Goal: Check status: Check status

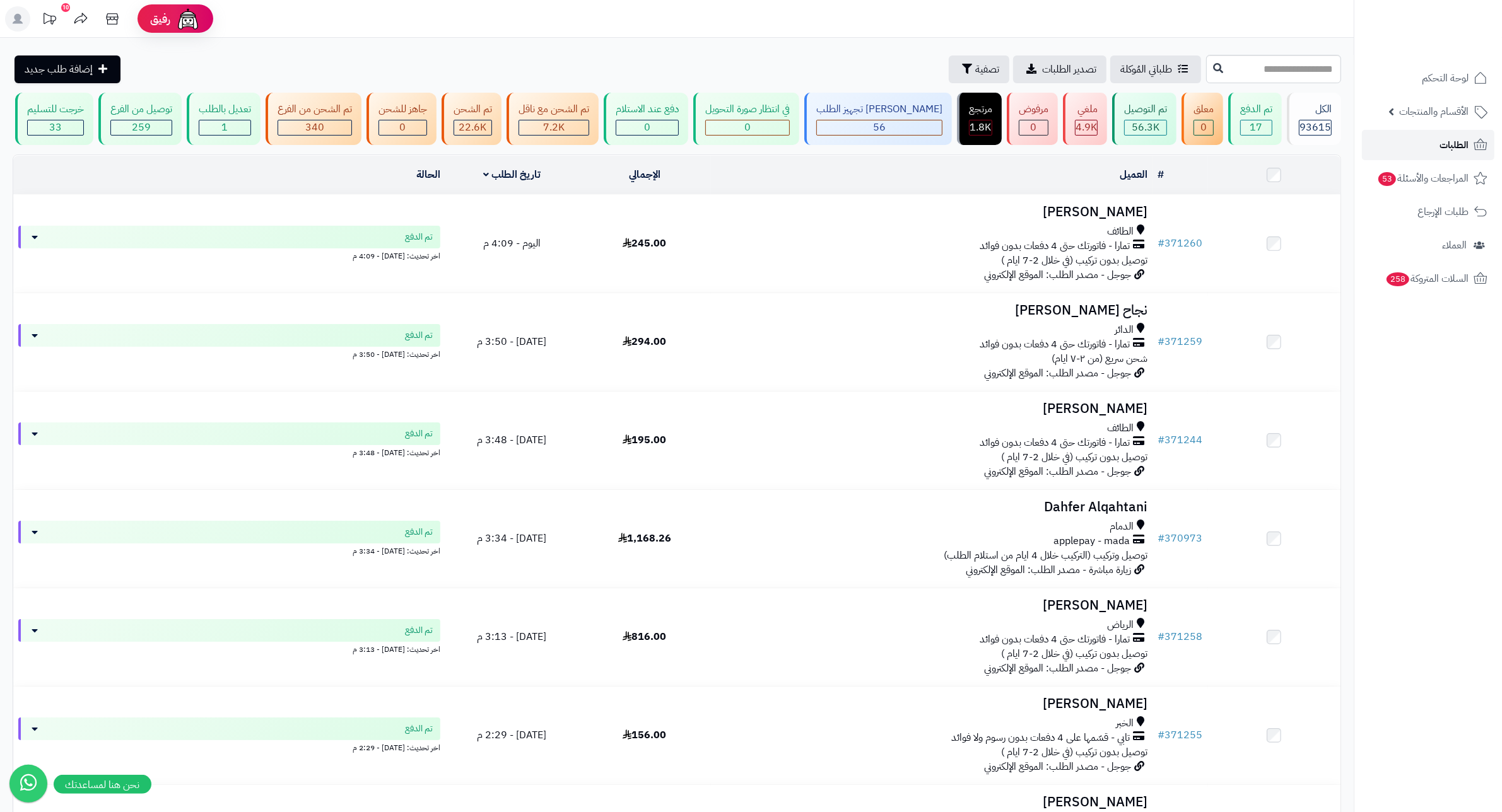
click at [1432, 145] on link "الطلبات" at bounding box center [1428, 144] width 132 height 30
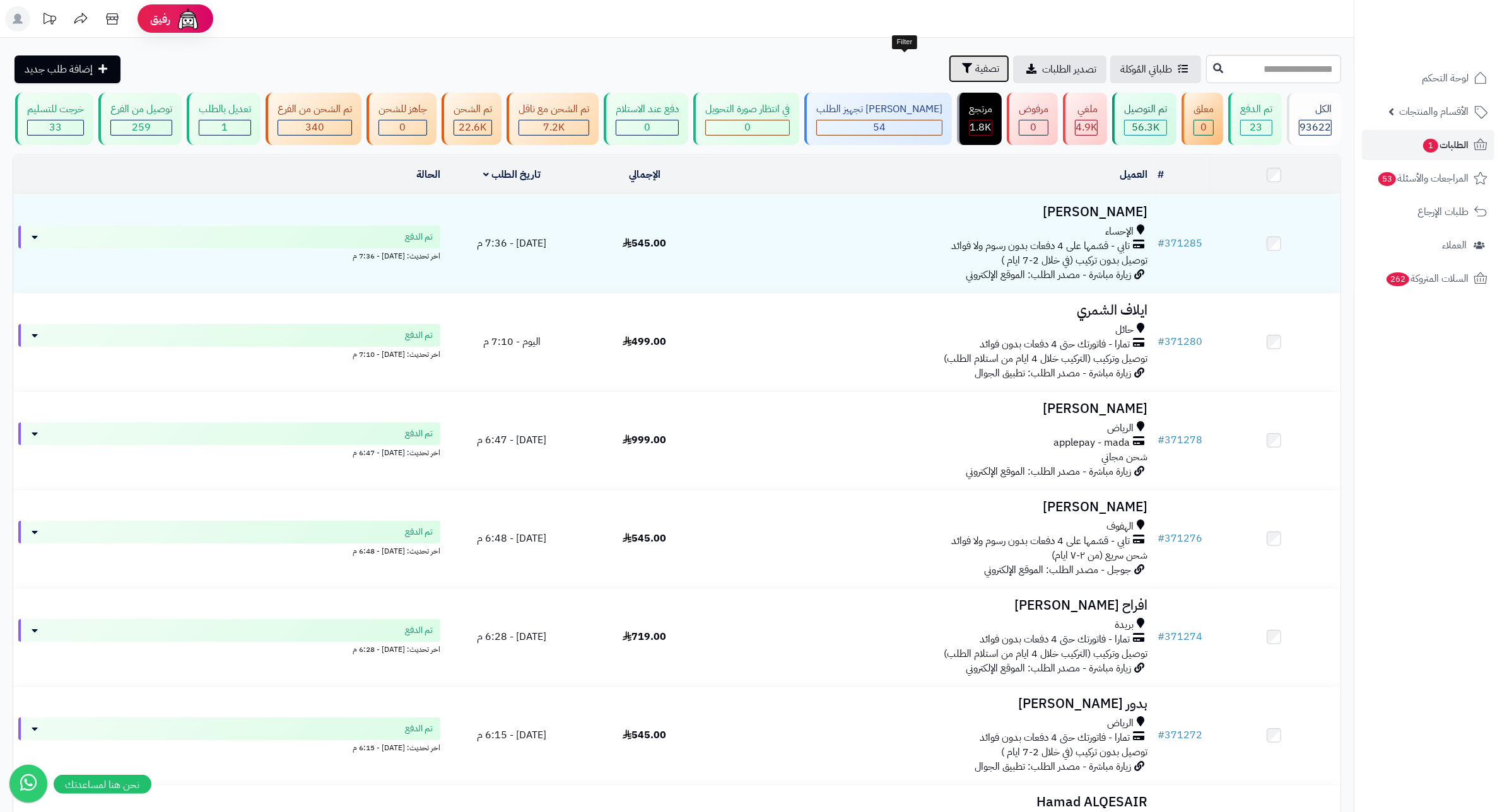
click at [976, 68] on span "تصفية" at bounding box center [988, 69] width 24 height 15
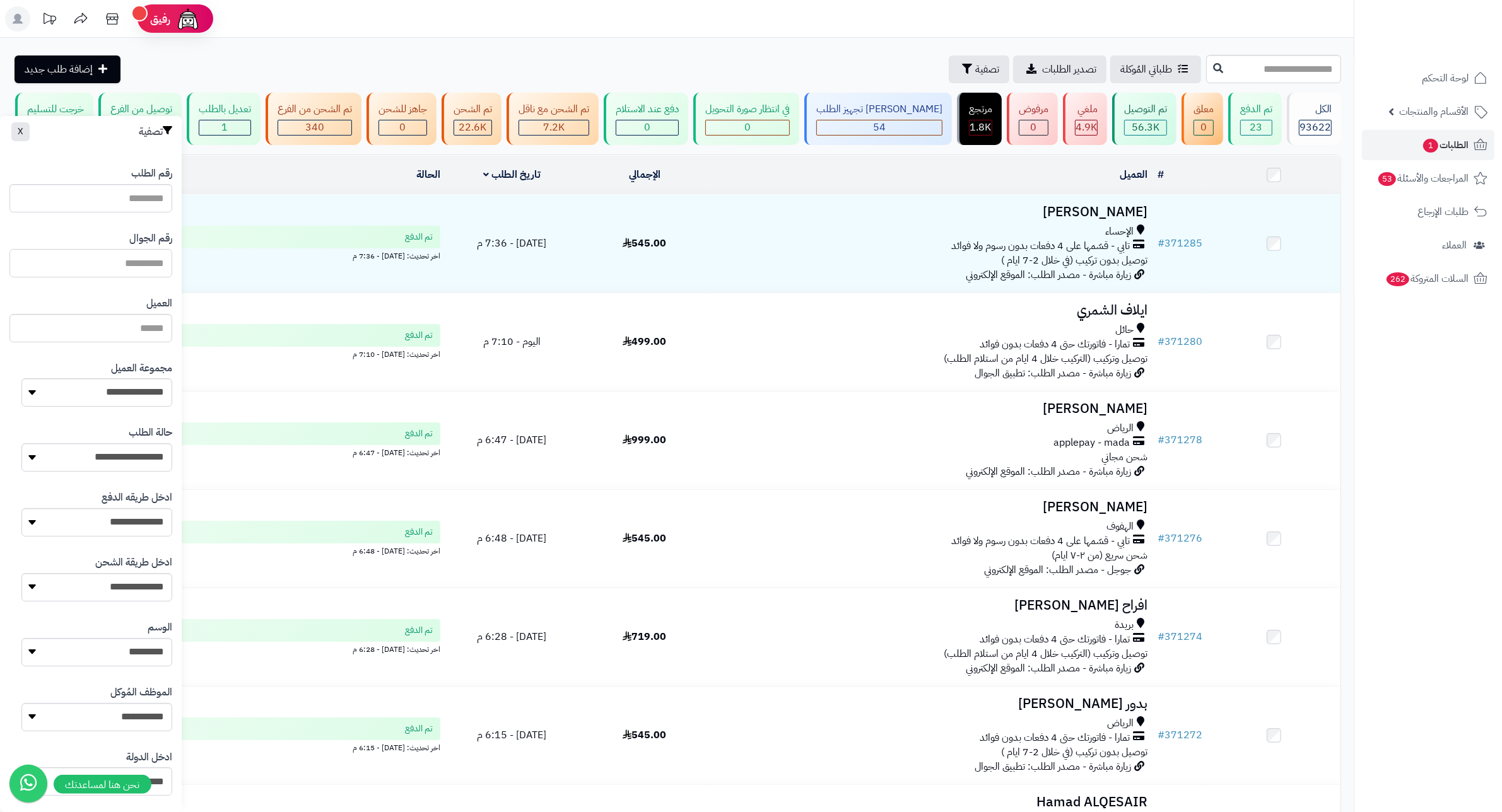
click at [143, 263] on input "text" at bounding box center [90, 263] width 163 height 28
type input "*********"
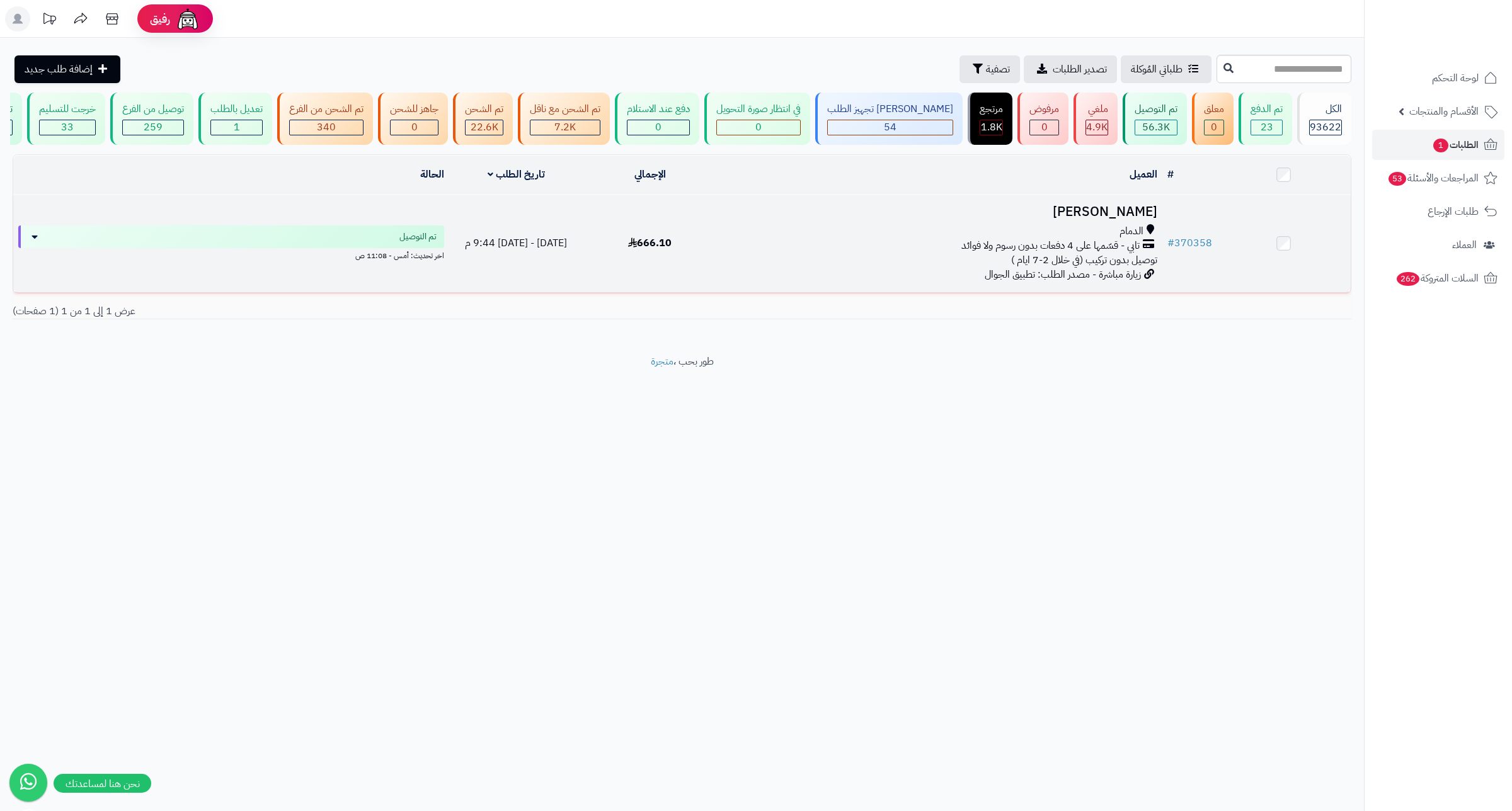
click at [1137, 219] on h3 "Az Ali" at bounding box center [940, 212] width 435 height 15
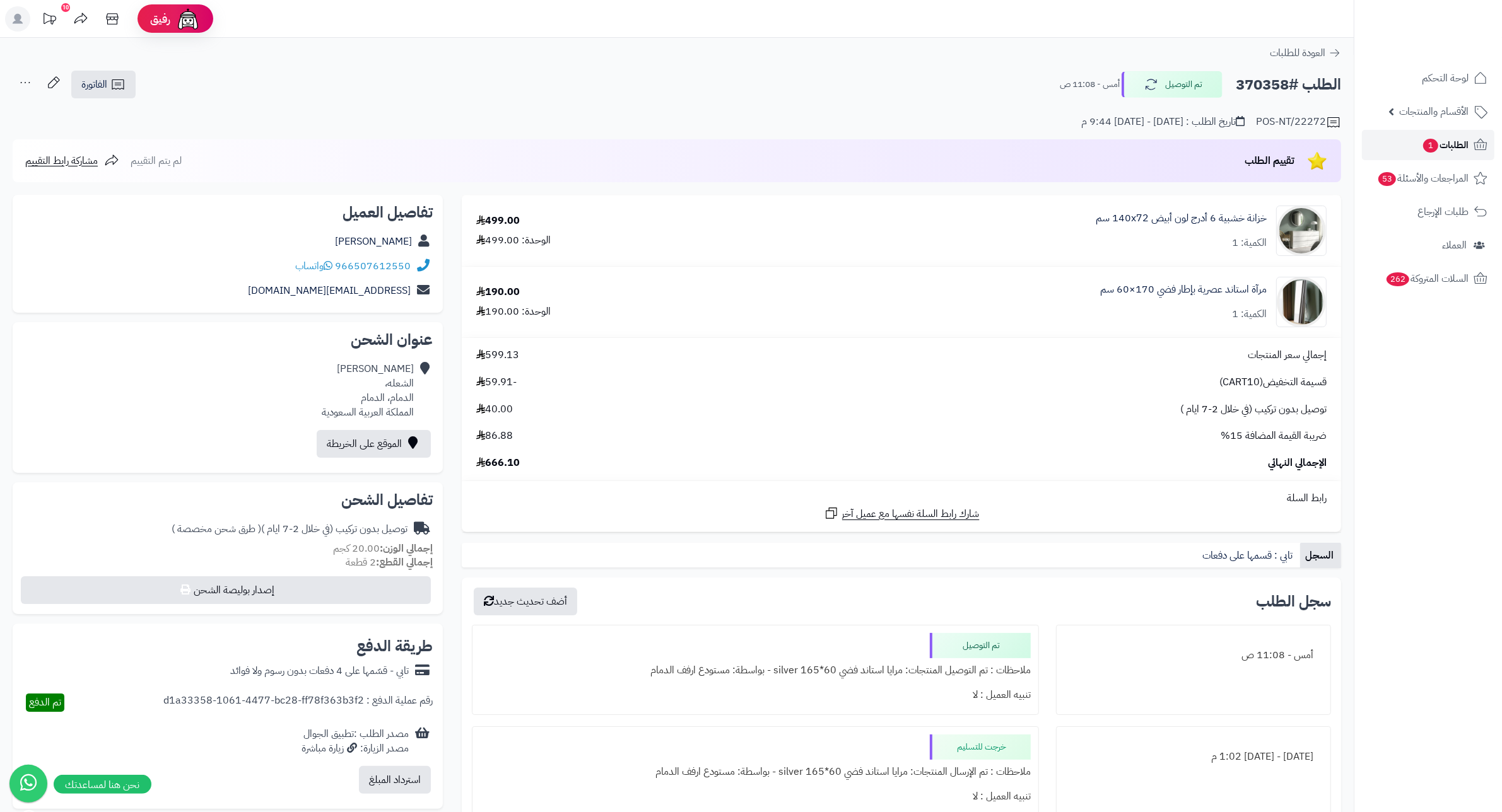
click at [1423, 136] on span "الطلبات 1" at bounding box center [1445, 144] width 47 height 18
